Goal: Task Accomplishment & Management: Manage account settings

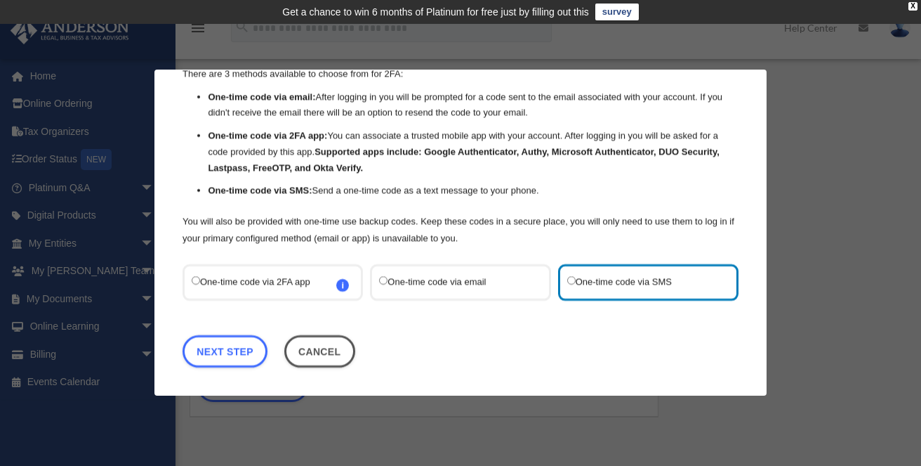
scroll to position [60, 0]
click at [212, 353] on link "Next Step" at bounding box center [225, 352] width 85 height 32
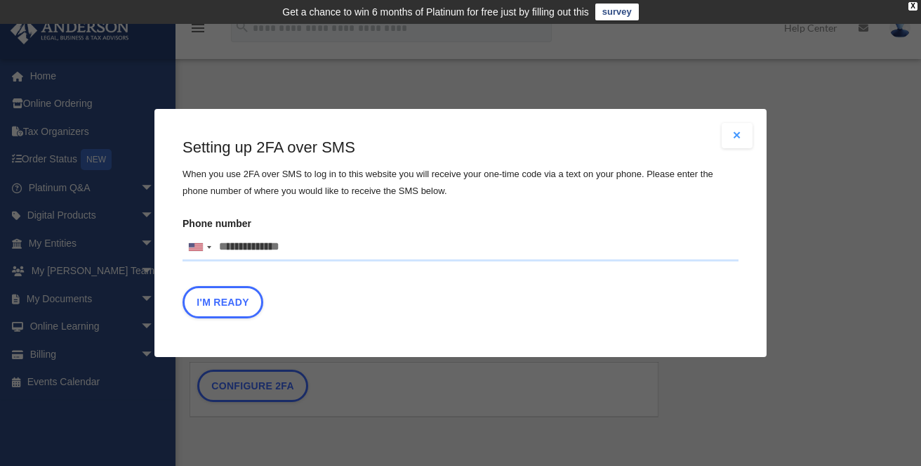
click at [268, 241] on input "Phone number United States +1 United Kingdom +44 Afghanistan (‫افغانستان‬‎) +93…" at bounding box center [461, 247] width 556 height 28
type input "**********"
click at [228, 303] on button "I'm Ready" at bounding box center [223, 302] width 81 height 32
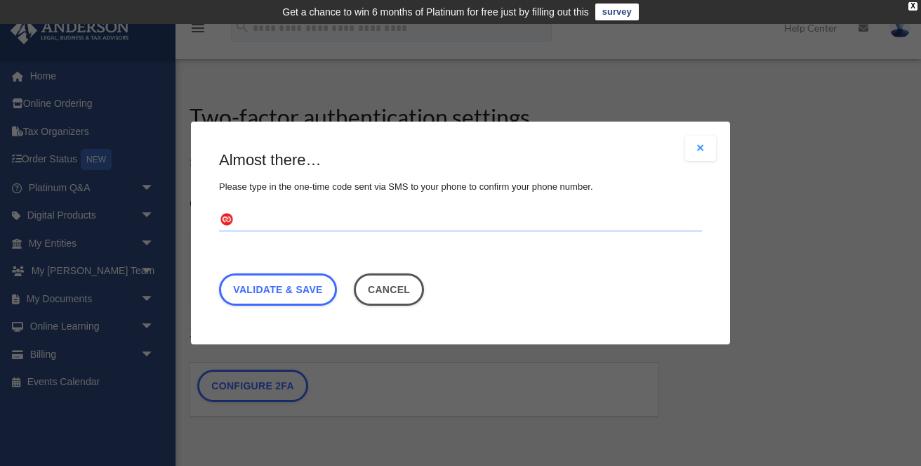
click at [381, 216] on input "text" at bounding box center [460, 220] width 483 height 22
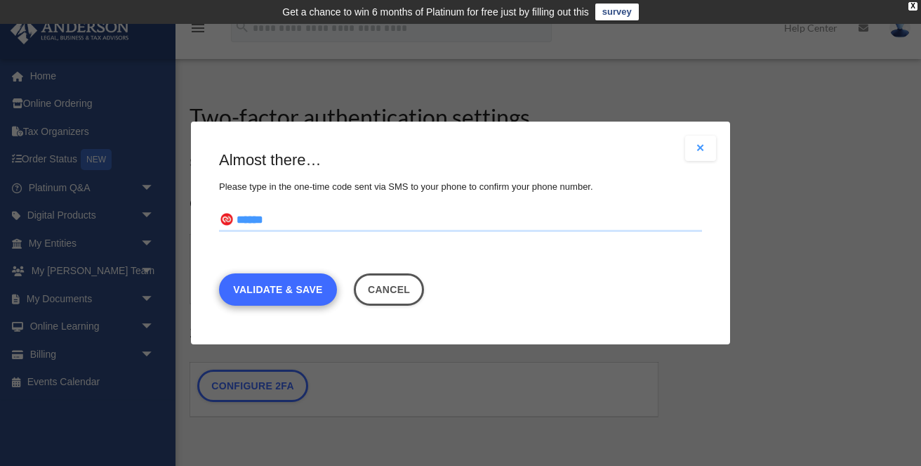
type input "******"
click at [308, 289] on link "Validate & Save" at bounding box center [278, 289] width 118 height 32
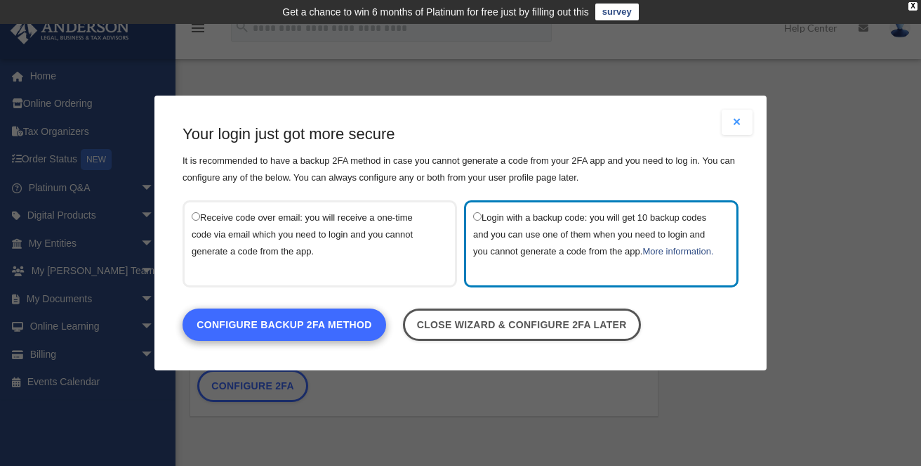
click at [359, 334] on link "Configure backup 2FA method" at bounding box center [285, 324] width 204 height 32
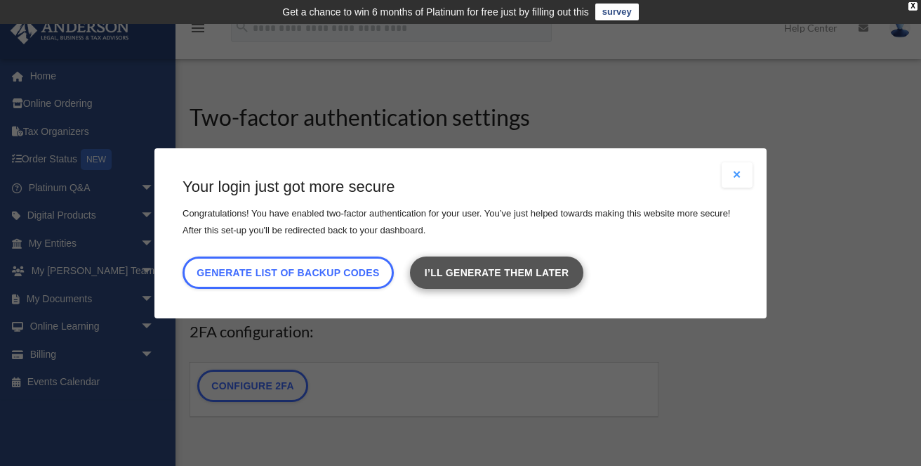
click at [482, 277] on link "I’ll generate them later" at bounding box center [496, 272] width 173 height 32
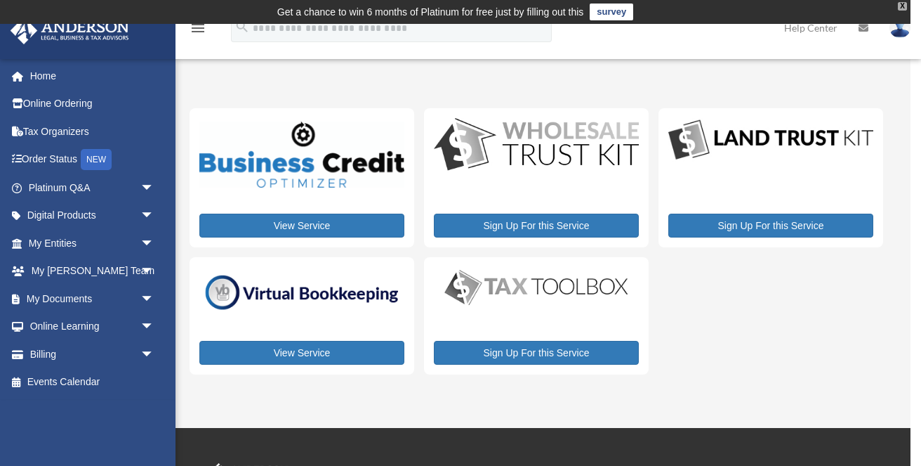
click at [901, 6] on div "X" at bounding box center [902, 6] width 9 height 8
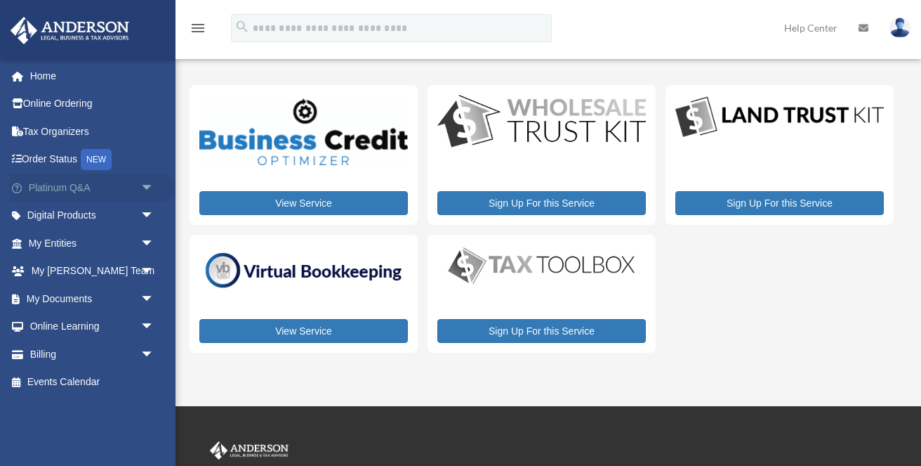
click at [143, 185] on span "arrow_drop_down" at bounding box center [154, 187] width 28 height 29
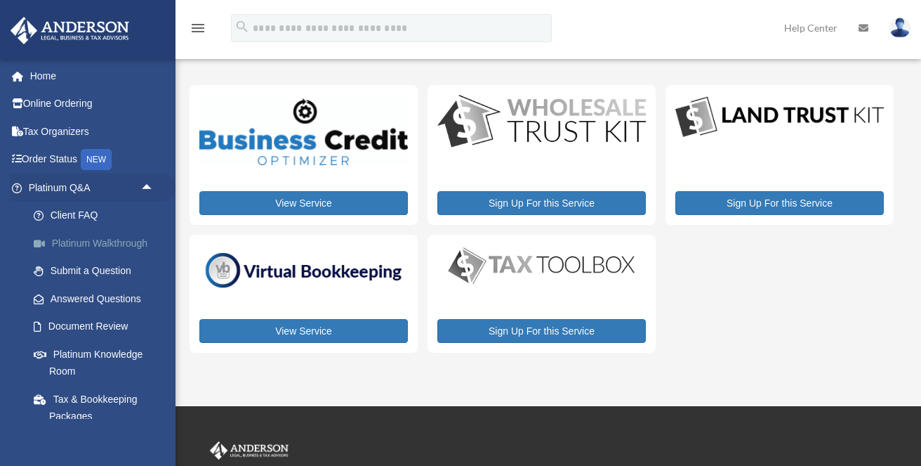
click at [132, 233] on link "Platinum Walkthrough" at bounding box center [98, 243] width 156 height 28
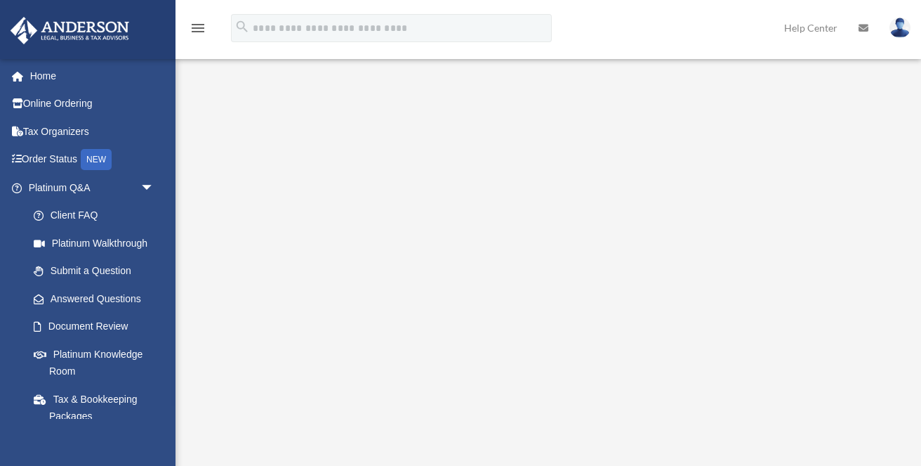
scroll to position [49, 0]
